Goal: Transaction & Acquisition: Purchase product/service

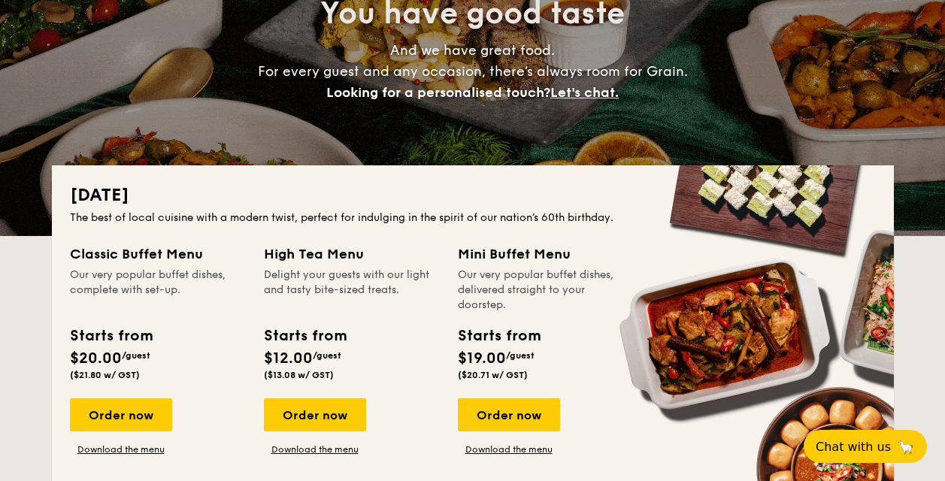
scroll to position [193, 0]
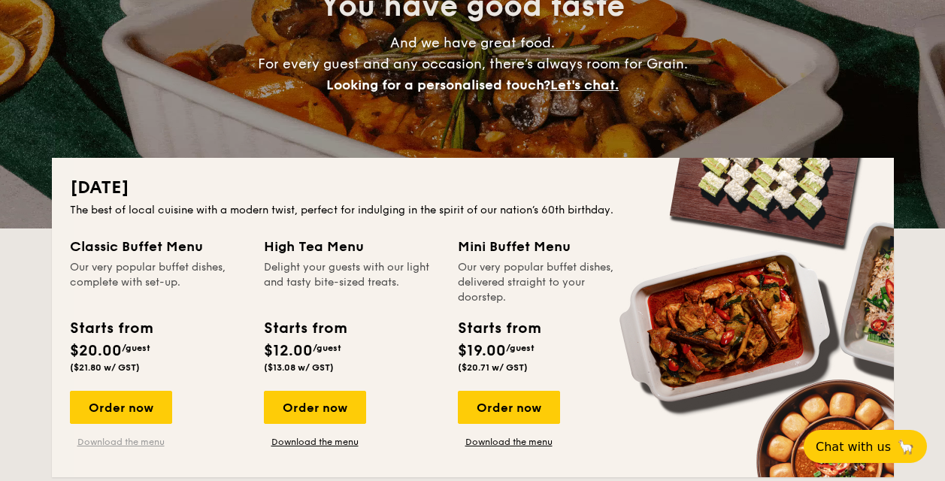
click at [117, 440] on link "Download the menu" at bounding box center [121, 442] width 102 height 12
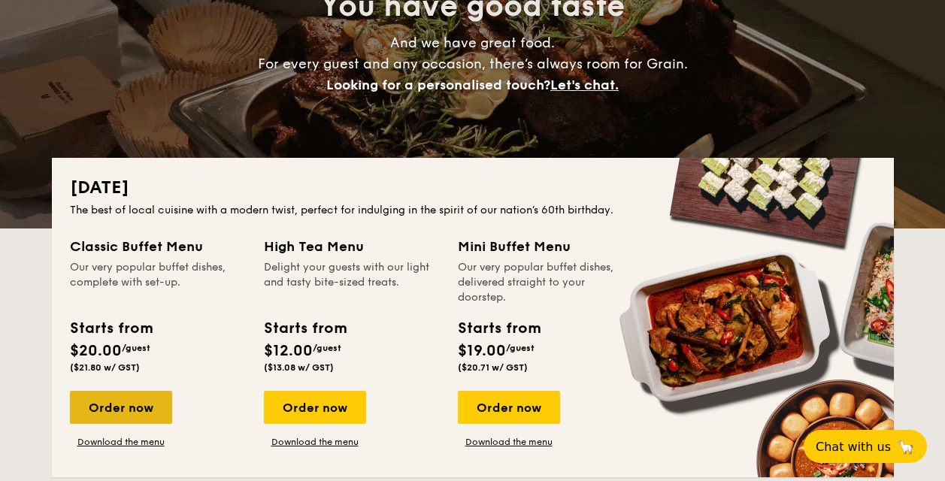
click at [126, 402] on div "Order now" at bounding box center [121, 407] width 102 height 33
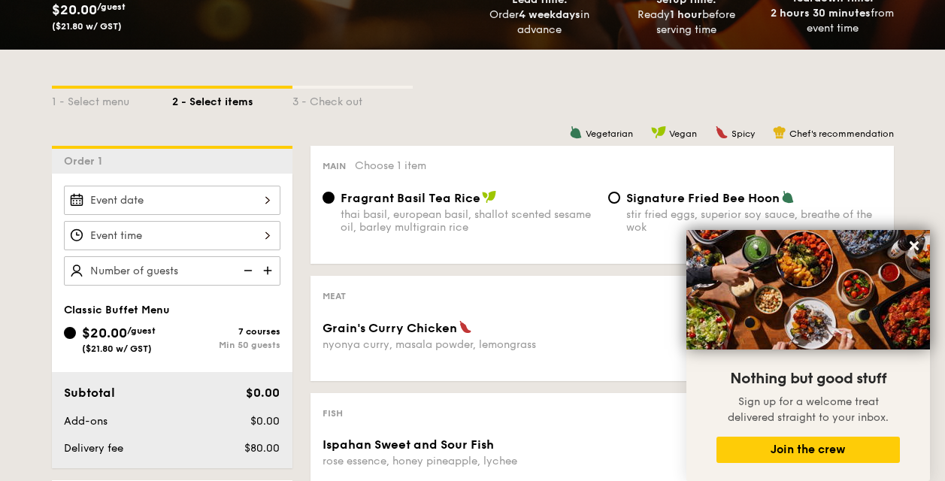
scroll to position [279, 0]
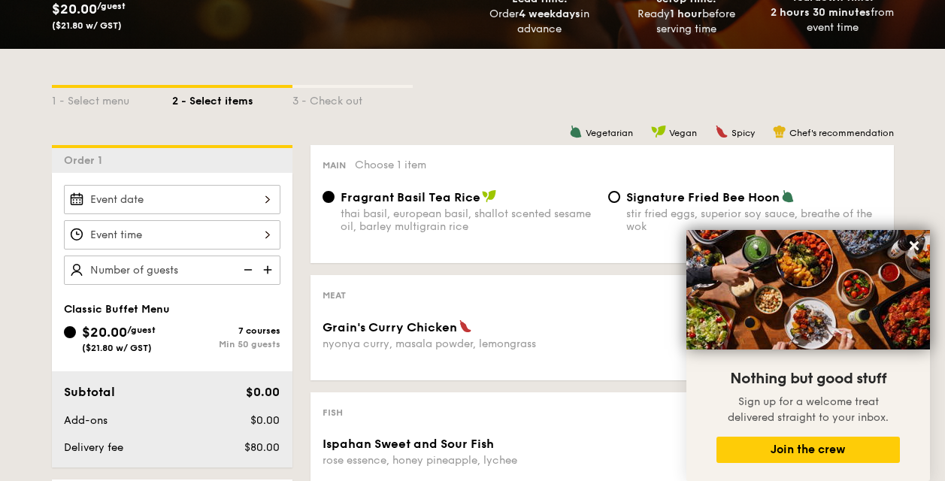
scroll to position [290, 0]
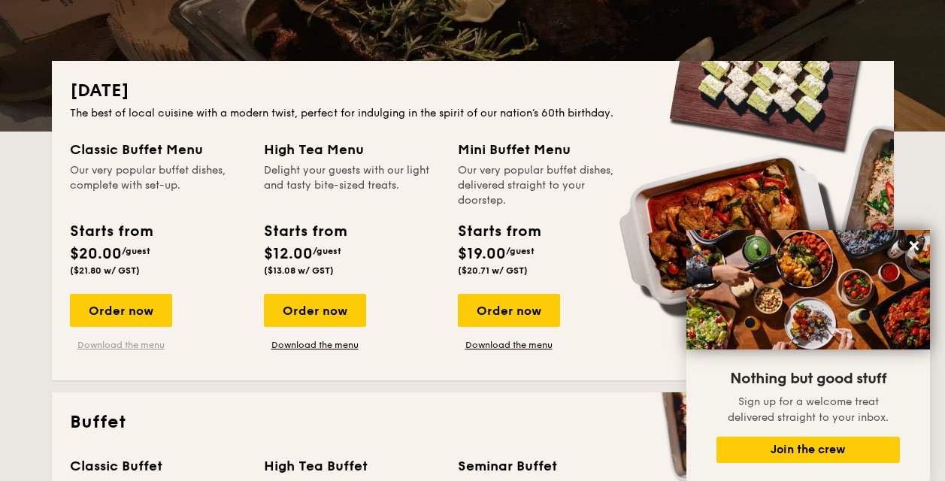
click at [129, 345] on link "Download the menu" at bounding box center [121, 345] width 102 height 12
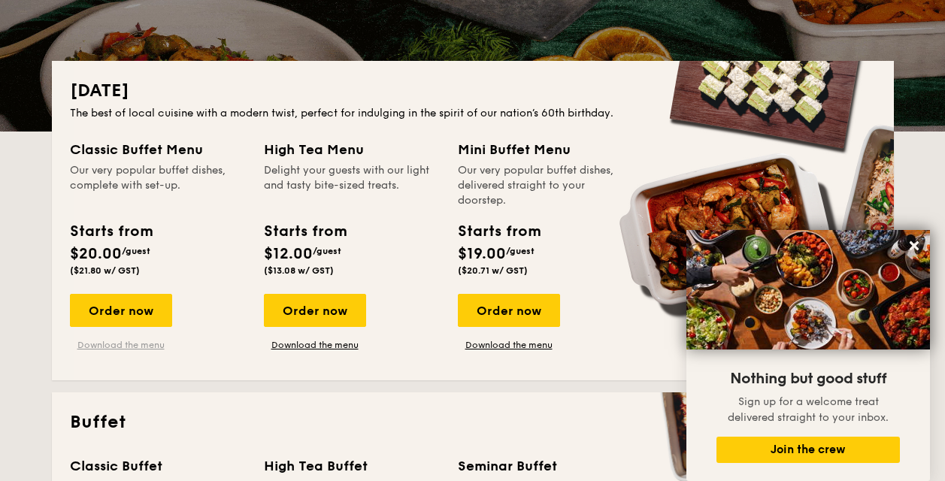
click at [129, 346] on link "Download the menu" at bounding box center [121, 345] width 102 height 12
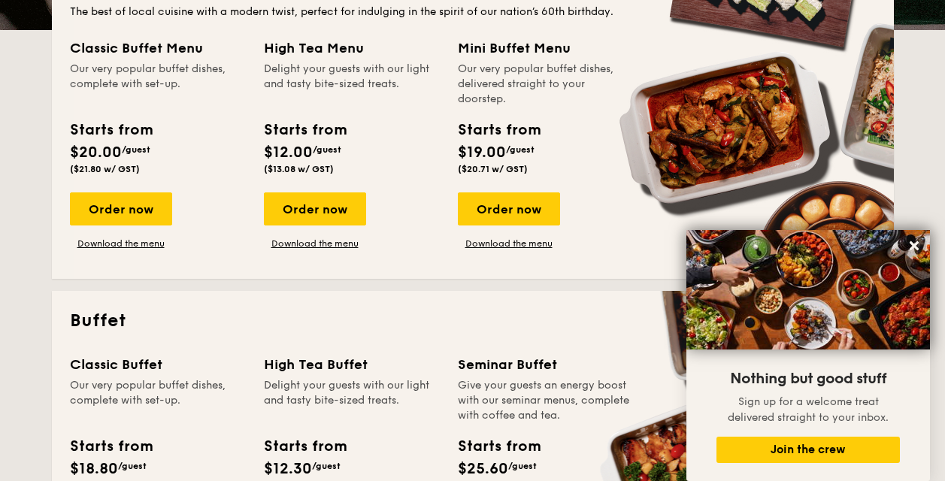
scroll to position [394, 0]
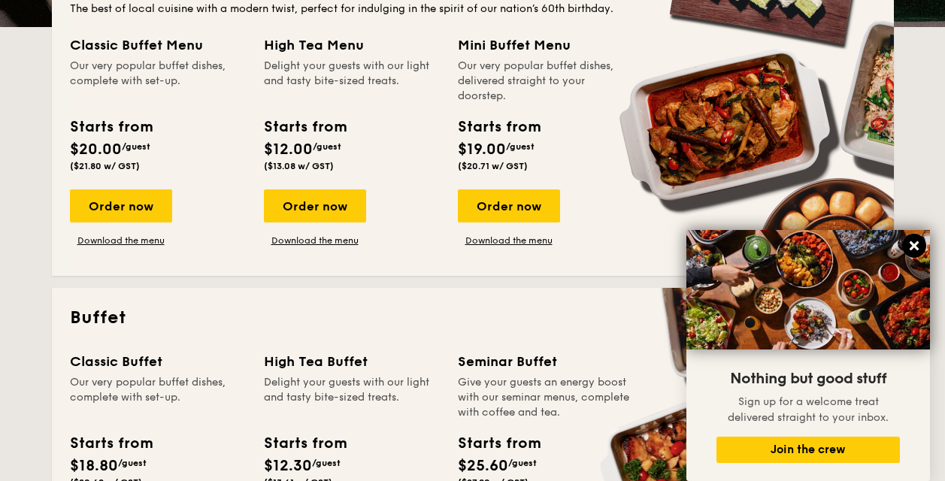
click at [917, 241] on icon at bounding box center [914, 245] width 9 height 9
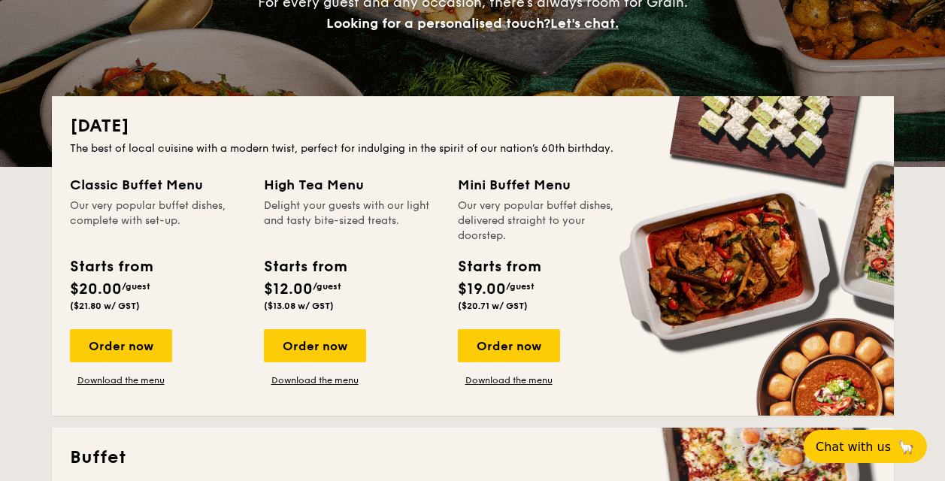
scroll to position [346, 0]
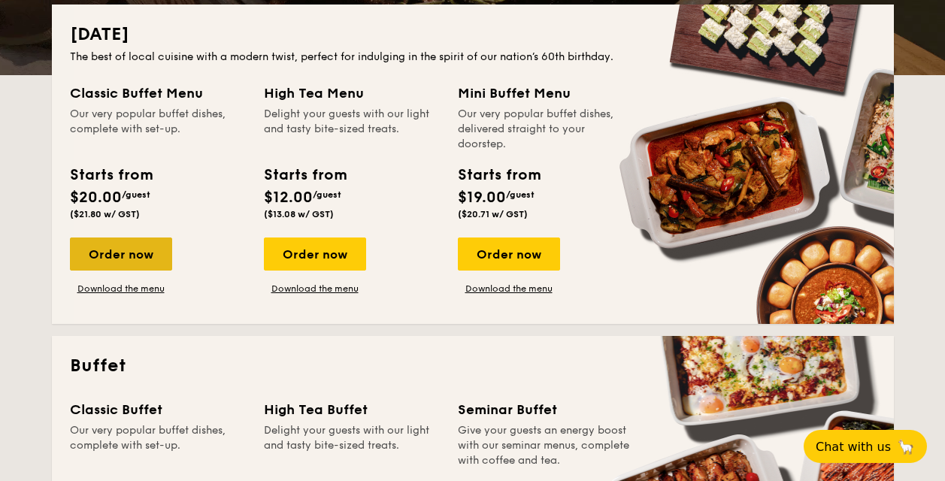
click at [146, 252] on div "Order now" at bounding box center [121, 254] width 102 height 33
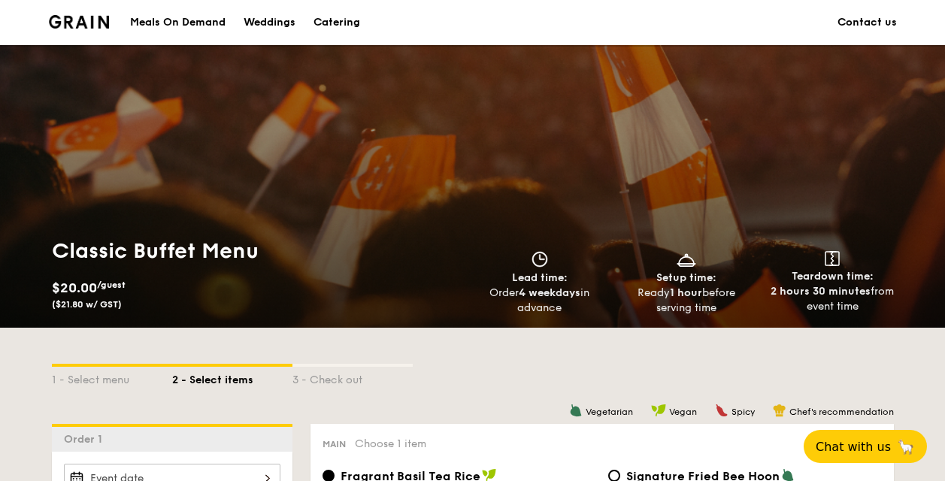
click at [201, 21] on div "Meals On Demand" at bounding box center [178, 22] width 96 height 45
click at [78, 24] on img at bounding box center [79, 22] width 61 height 14
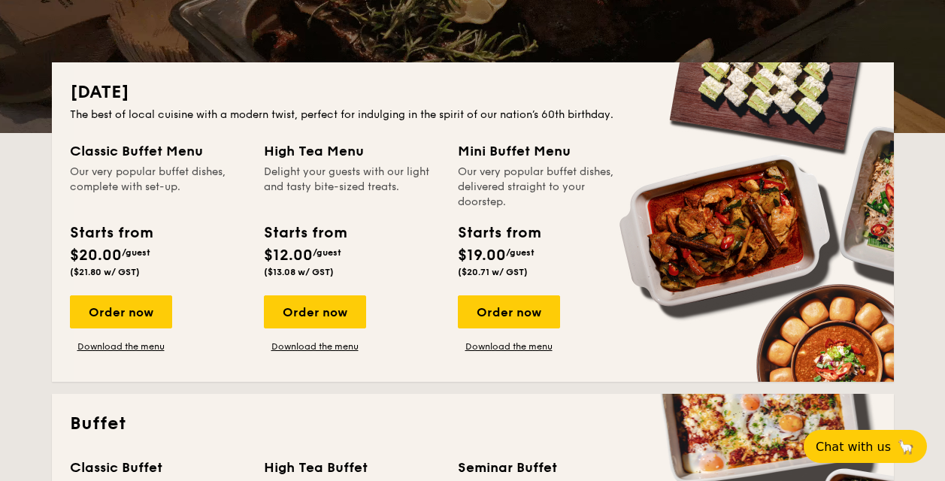
scroll to position [525, 0]
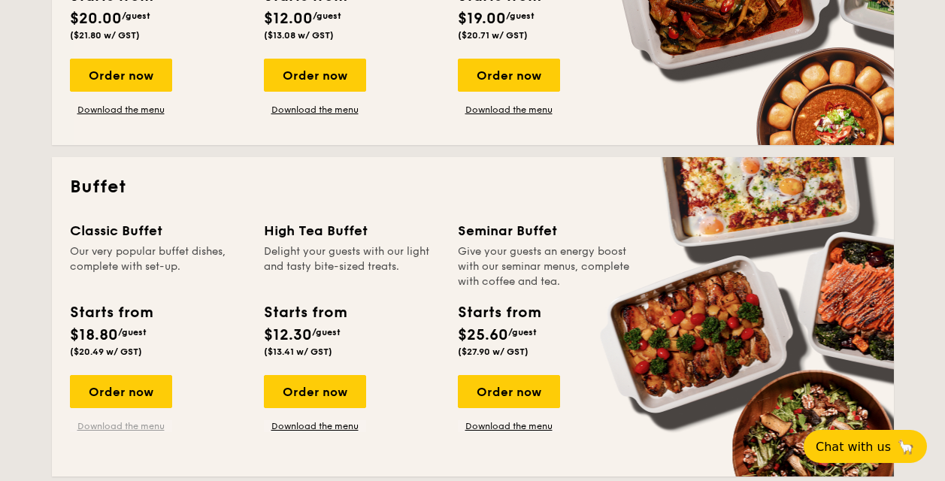
click at [125, 432] on link "Download the menu" at bounding box center [121, 426] width 102 height 12
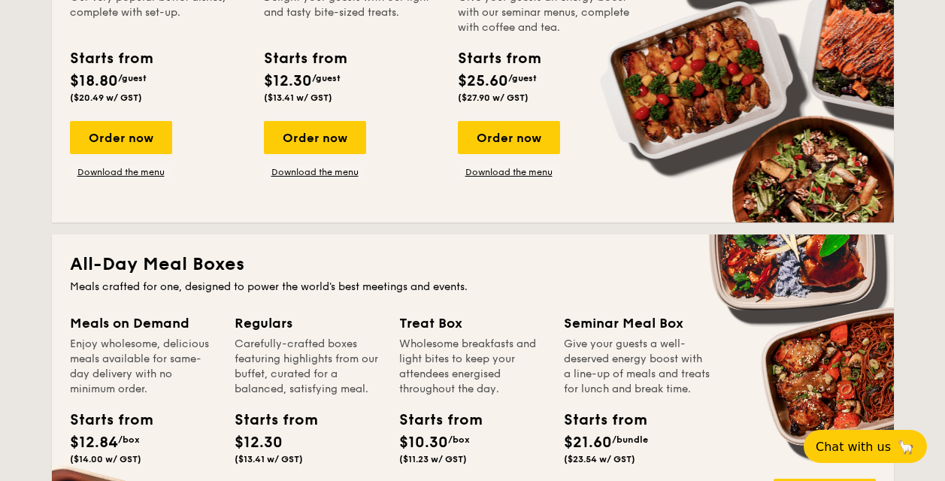
scroll to position [630, 0]
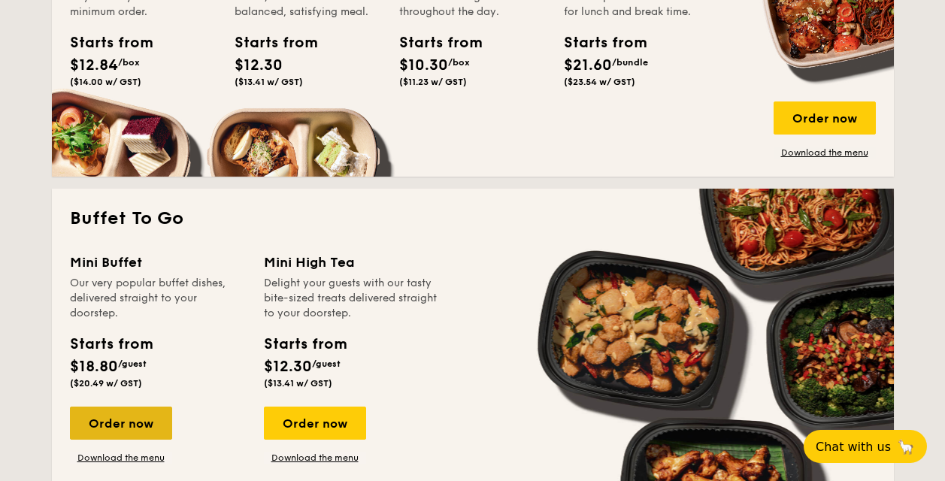
scroll to position [1275, 0]
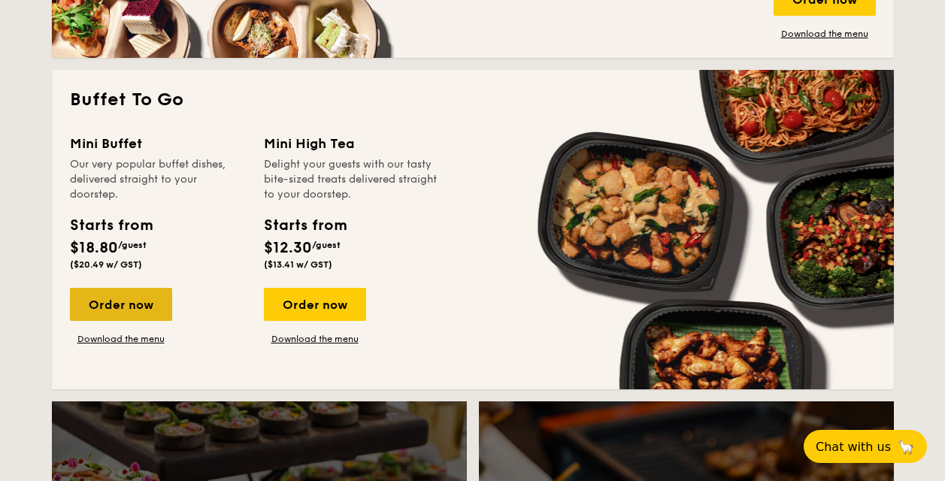
click at [115, 295] on div "Order now" at bounding box center [121, 304] width 102 height 33
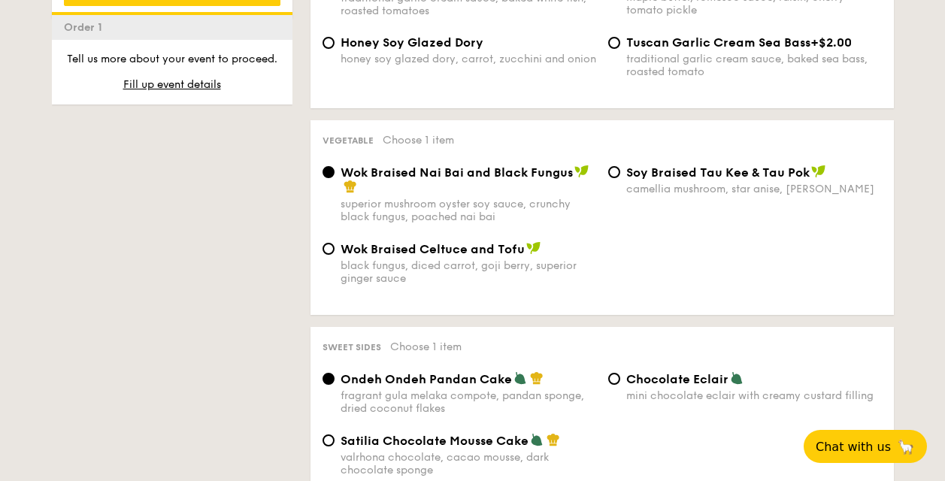
scroll to position [1402, 0]
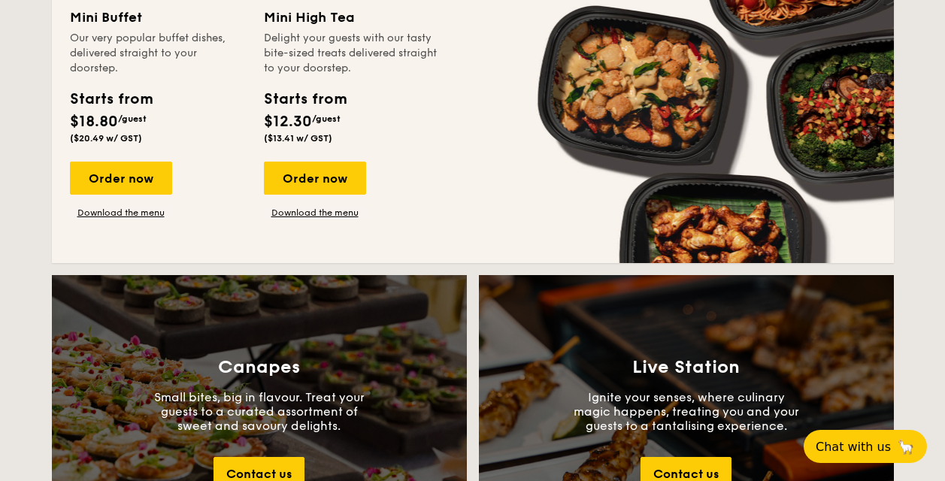
scroll to position [2919, 0]
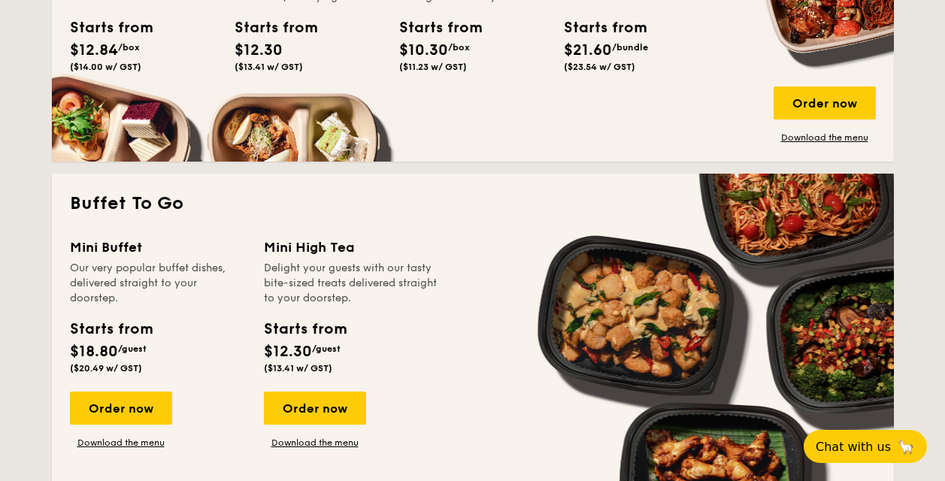
scroll to position [1127, 0]
